Goal: Task Accomplishment & Management: Complete application form

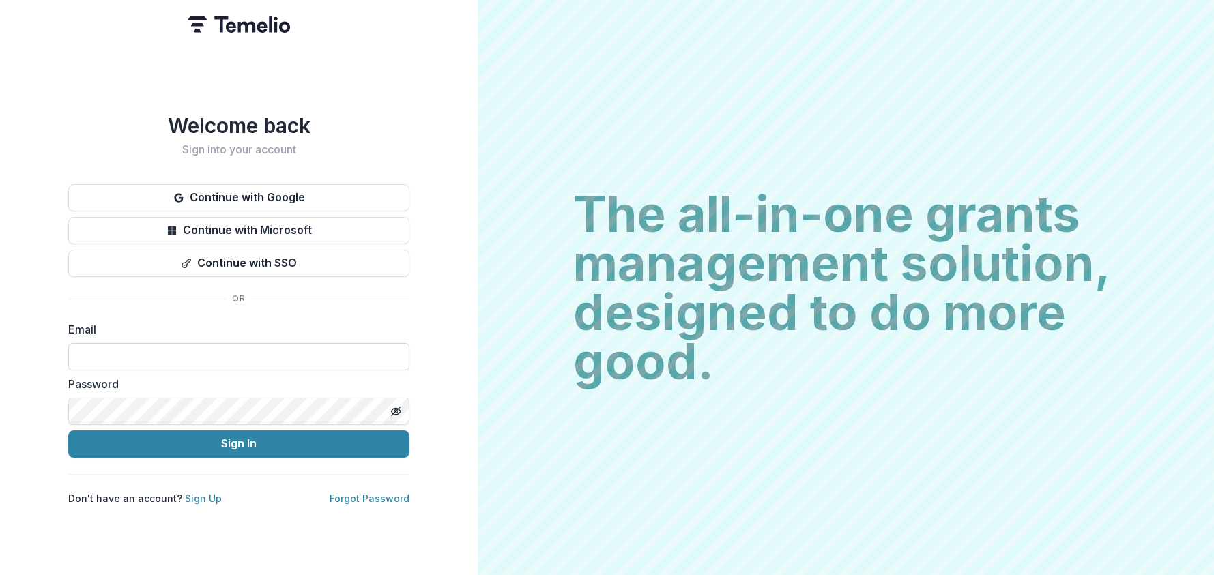
click at [154, 352] on input at bounding box center [238, 356] width 341 height 27
type input "**********"
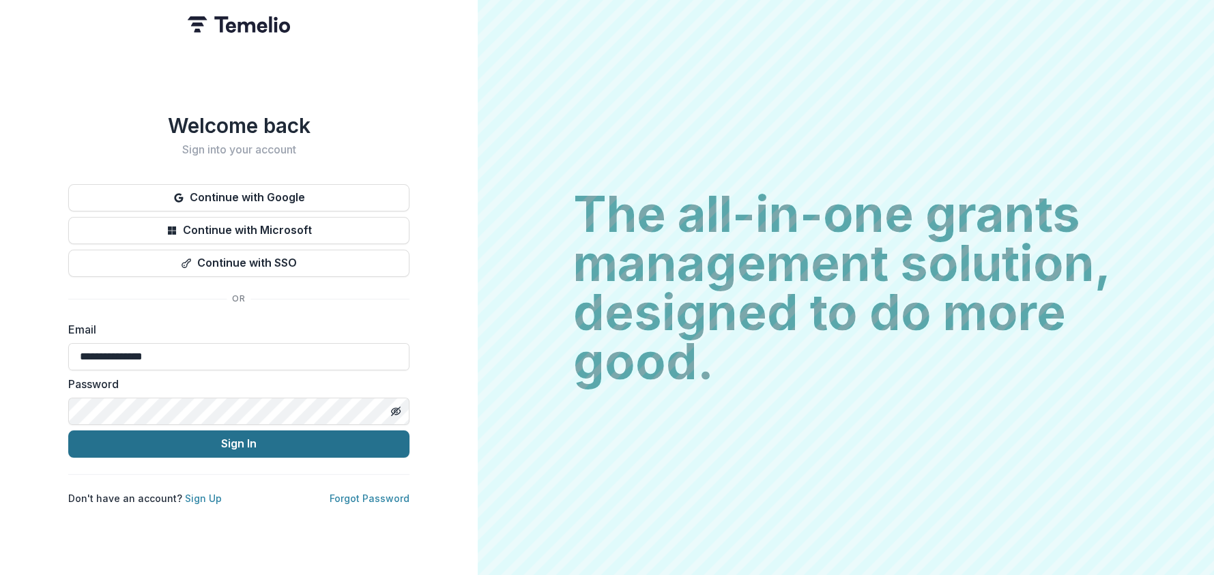
click at [201, 444] on button "Sign In" at bounding box center [238, 444] width 341 height 27
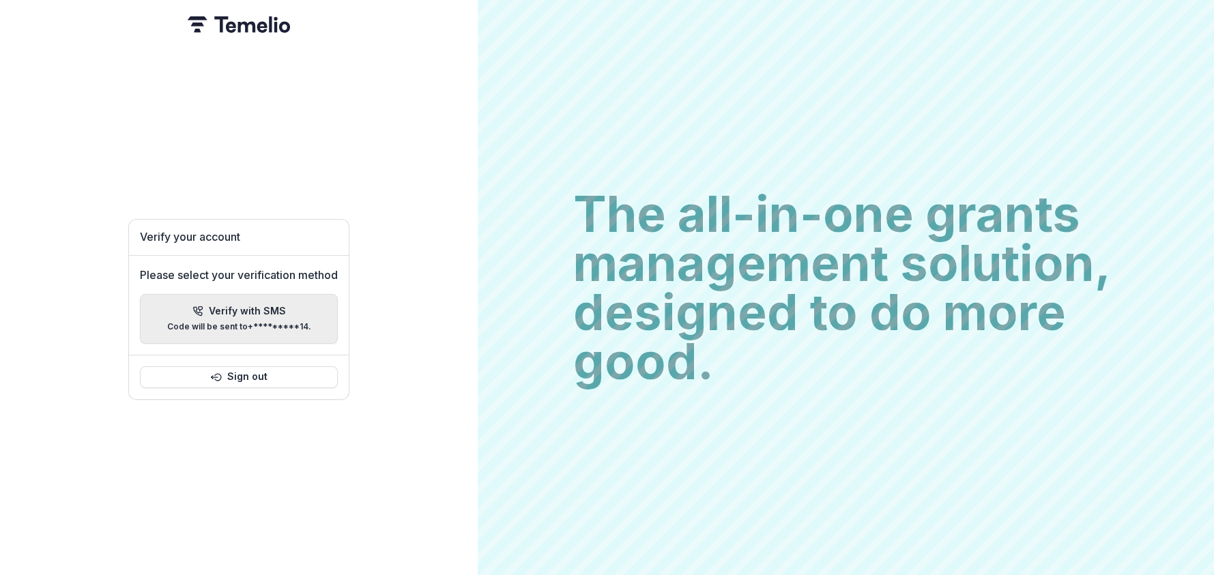
click at [210, 322] on p "Code will be sent to +*********14 ." at bounding box center [239, 327] width 144 height 10
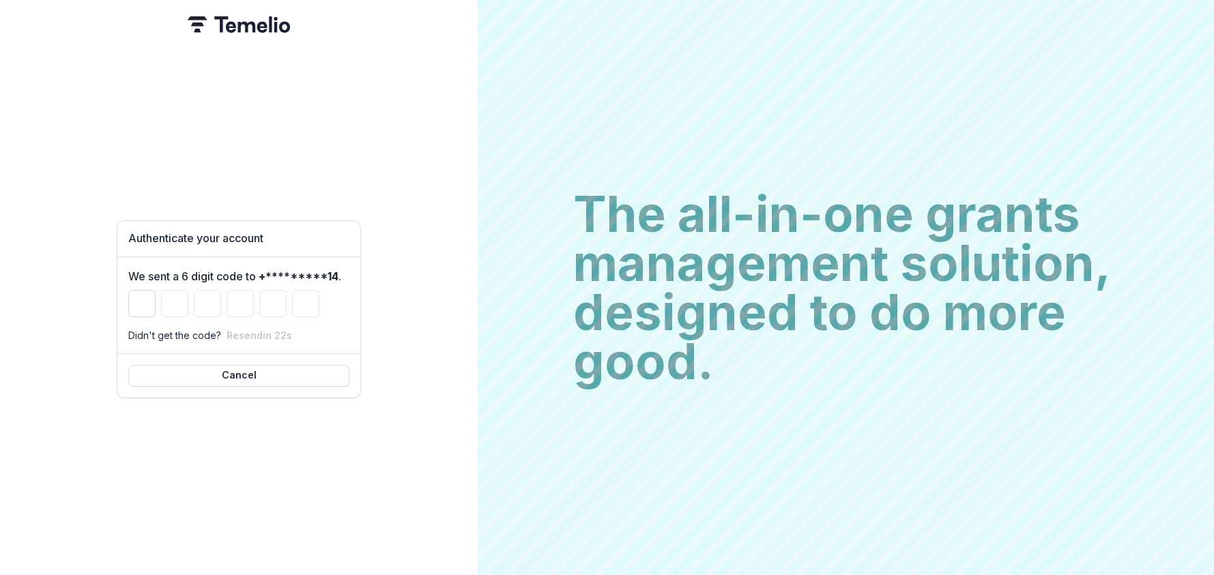
type input "*"
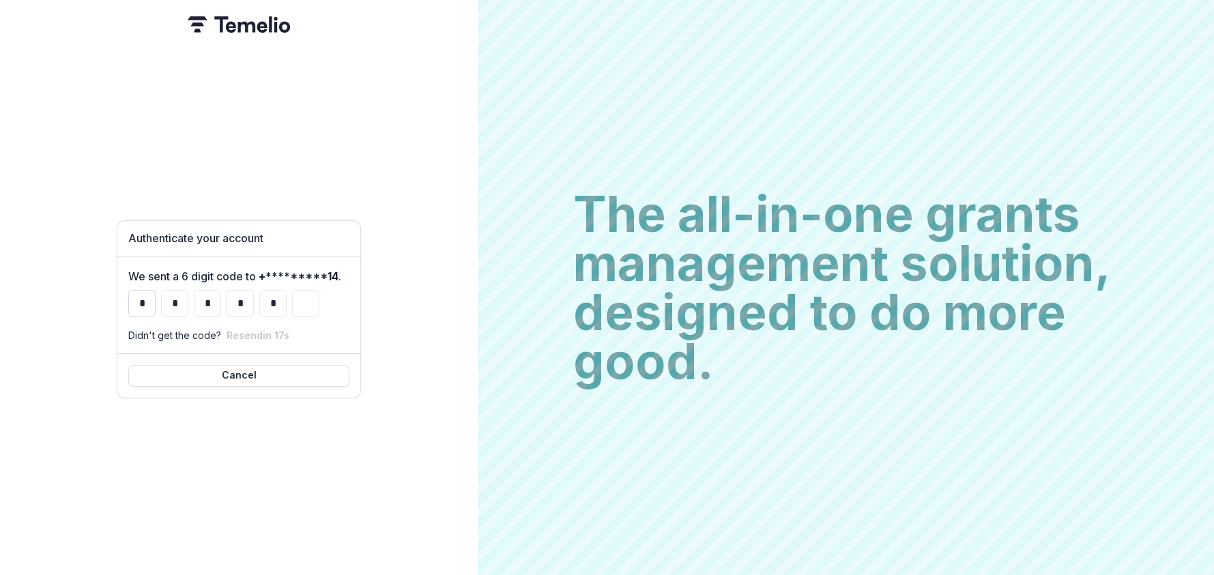
type input "*"
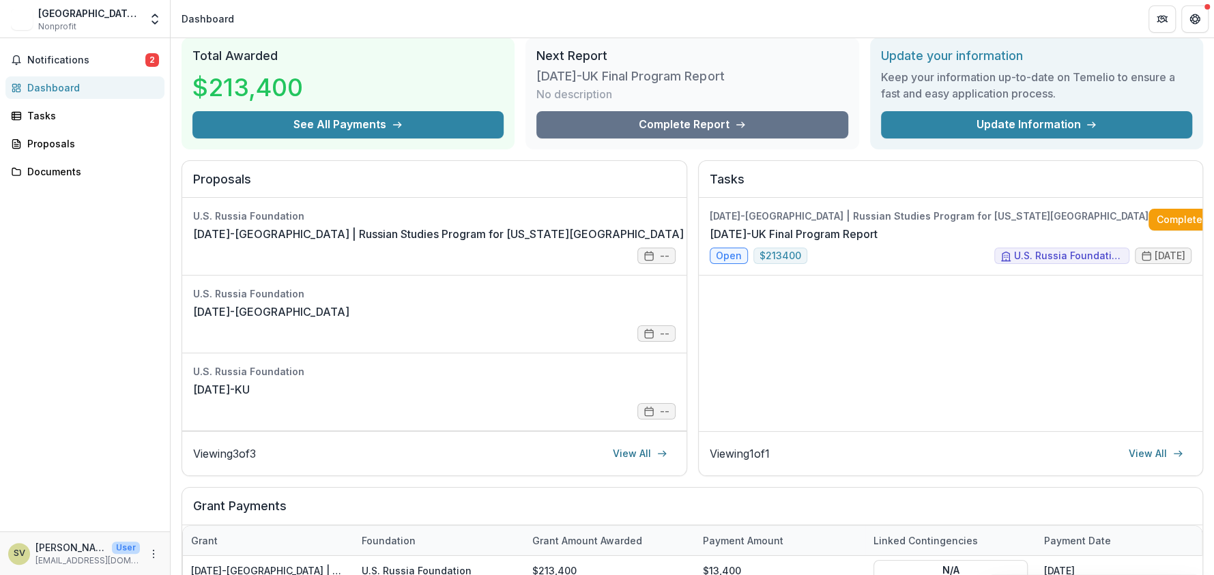
scroll to position [46, 0]
click at [138, 60] on span "Notifications" at bounding box center [86, 61] width 118 height 12
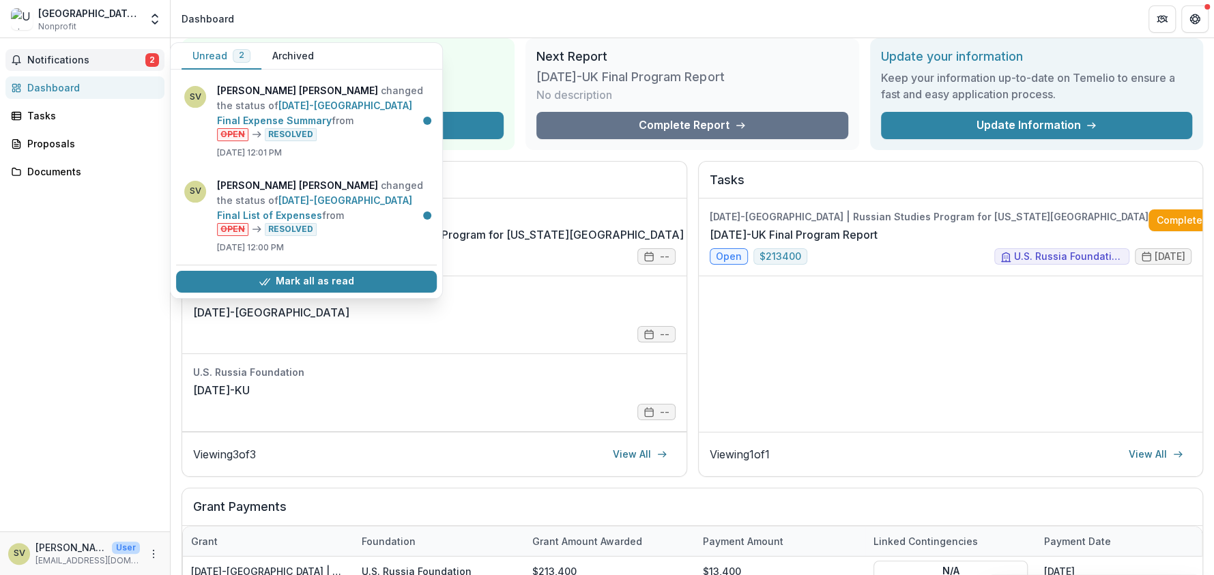
click at [956, 391] on div "22-MAY-07-UK | Russian Studies Program for Kansas High Schools 22-MAY-07-UK Fin…" at bounding box center [951, 315] width 504 height 233
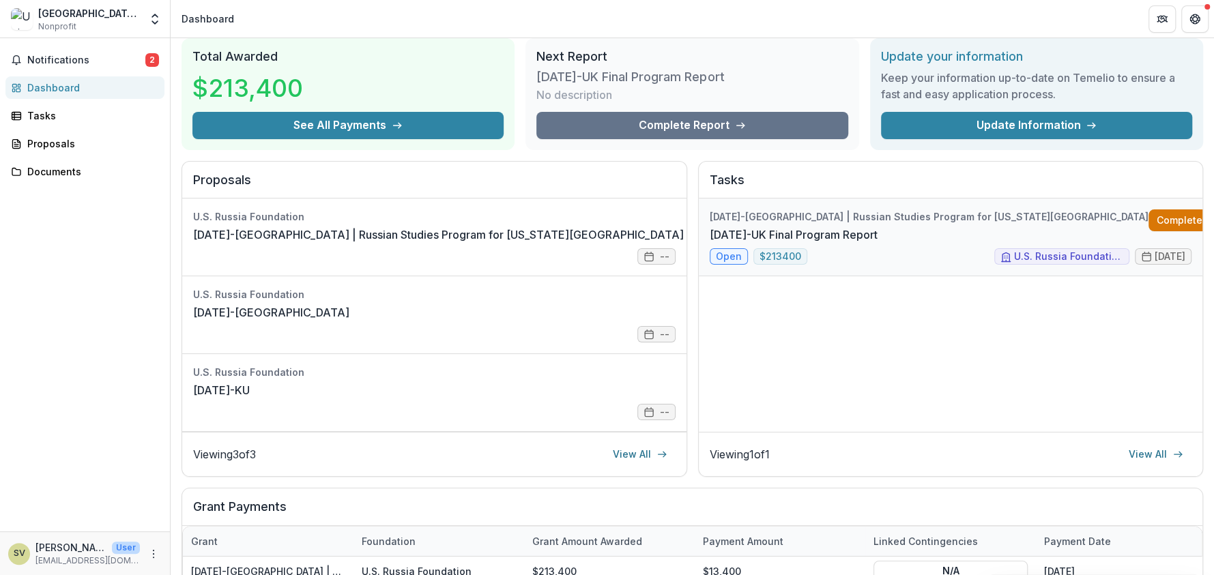
click at [1149, 216] on link "Complete" at bounding box center [1188, 221] width 79 height 22
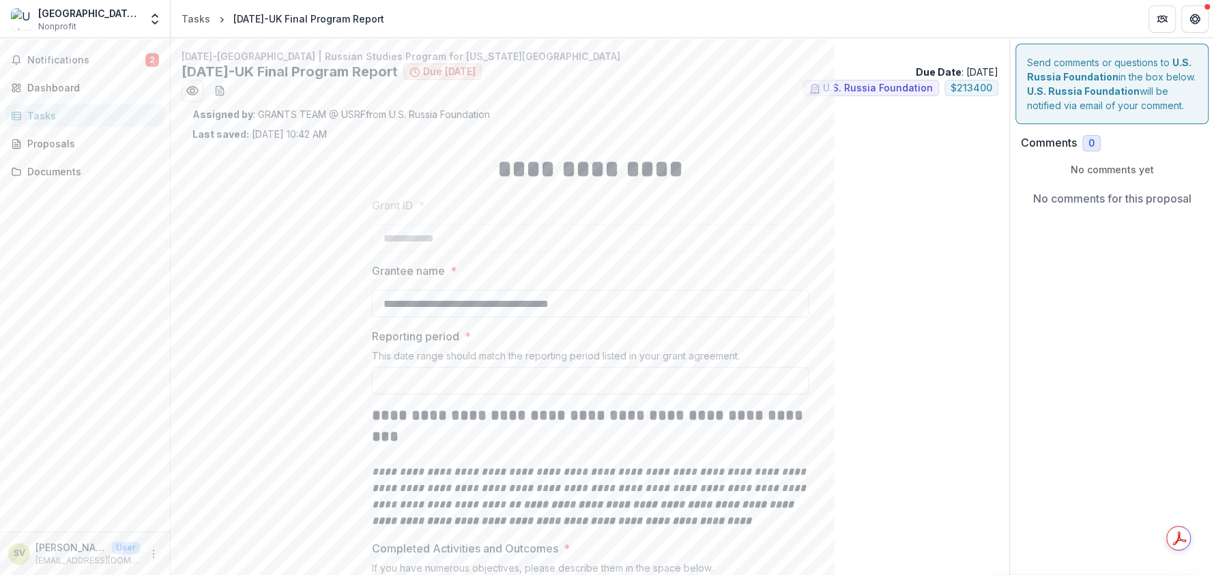
click at [155, 557] on icon "More" at bounding box center [153, 554] width 11 height 11
click at [180, 547] on line "button" at bounding box center [182, 547] width 5 height 0
